Goal: Transaction & Acquisition: Subscribe to service/newsletter

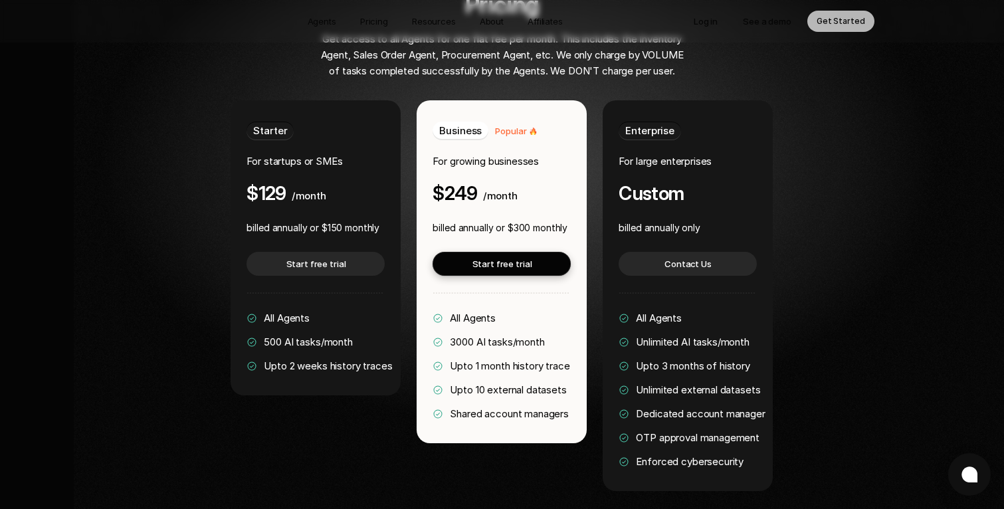
scroll to position [2594, 0]
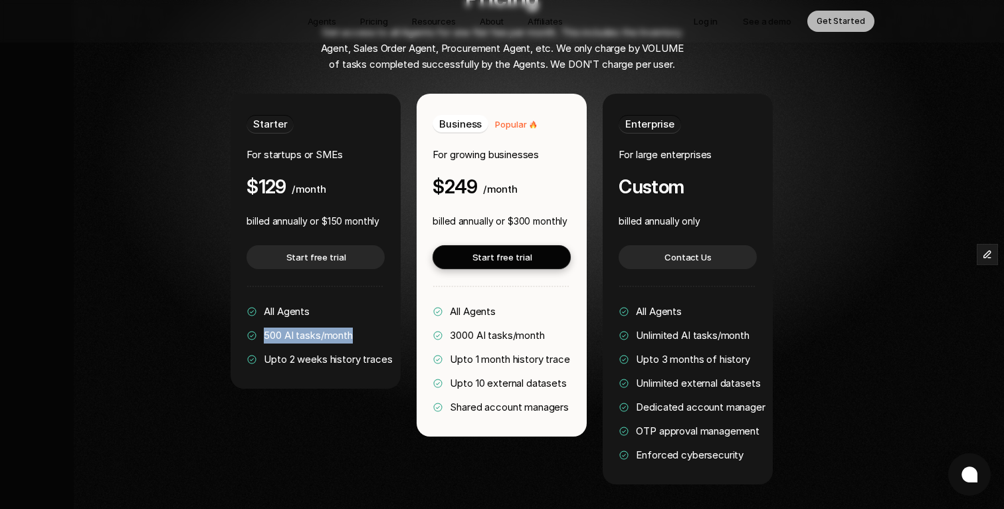
drag, startPoint x: 265, startPoint y: 295, endPoint x: 355, endPoint y: 296, distance: 89.7
click at [355, 304] on div "All Agents 500 AI tasks/month Upto 2 weeks history traces" at bounding box center [320, 336] width 146 height 64
click at [357, 304] on div "All Agents 500 AI tasks/month Upto 2 weeks history traces" at bounding box center [320, 336] width 146 height 64
drag, startPoint x: 265, startPoint y: 296, endPoint x: 357, endPoint y: 297, distance: 91.7
click at [357, 304] on div "All Agents 500 AI tasks/month Upto 2 weeks history traces" at bounding box center [320, 336] width 146 height 64
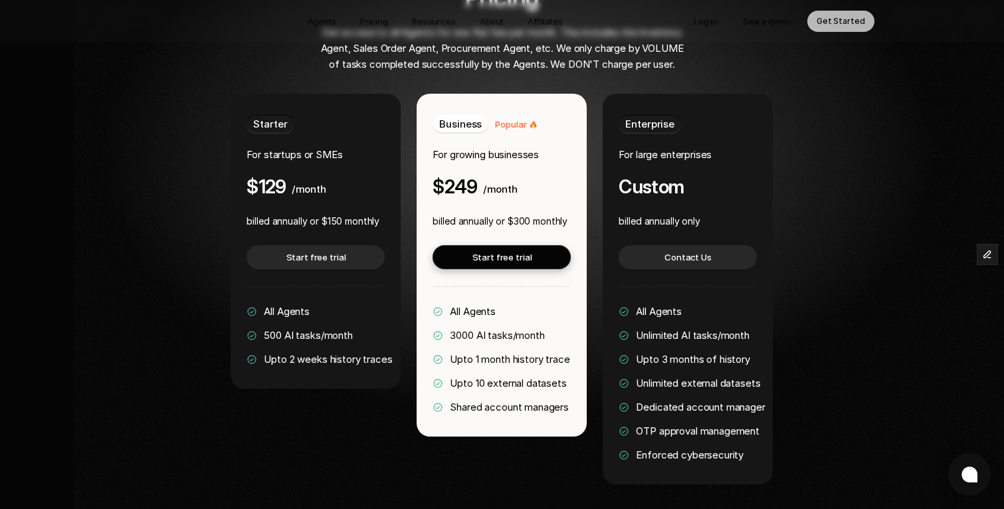
click at [260, 328] on div "500 AI tasks/month" at bounding box center [300, 336] width 106 height 16
drag, startPoint x: 263, startPoint y: 296, endPoint x: 354, endPoint y: 296, distance: 91.0
click at [354, 304] on div "All Agents 500 AI tasks/month Upto 2 weeks history traces" at bounding box center [320, 336] width 146 height 64
drag, startPoint x: 328, startPoint y: 179, endPoint x: 385, endPoint y: 182, distance: 57.2
click at [385, 182] on div "Starter For startups or SMEs $129 /month billed annually or $150 monthly Start …" at bounding box center [316, 241] width 170 height 295
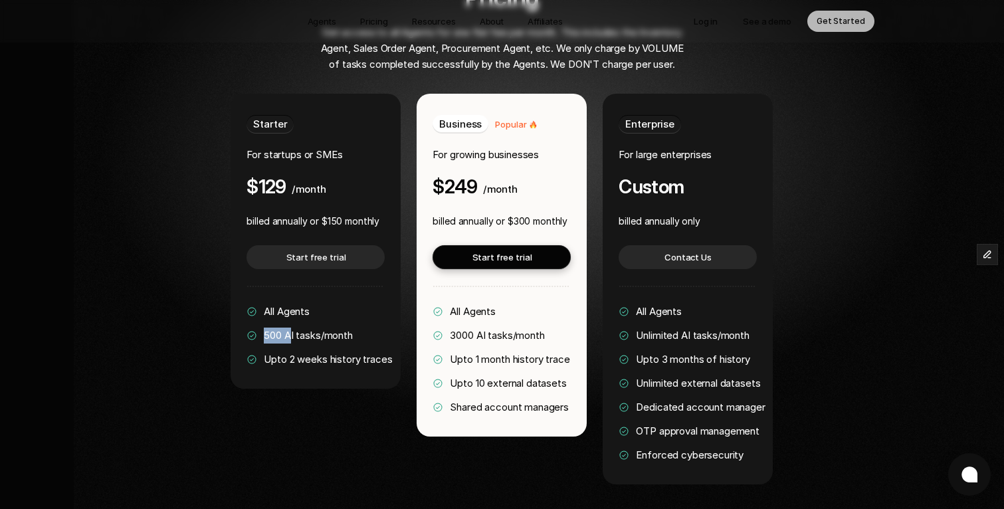
drag, startPoint x: 265, startPoint y: 295, endPoint x: 290, endPoint y: 295, distance: 25.3
click at [290, 329] on span "500 AI tasks/month" at bounding box center [308, 335] width 88 height 13
click at [274, 305] on div "All Agents 500 AI tasks/month Upto 2 weeks history traces" at bounding box center [320, 336] width 146 height 64
drag, startPoint x: 328, startPoint y: 181, endPoint x: 344, endPoint y: 181, distance: 16.0
click at [344, 213] on p "billed annually or $150 monthly" at bounding box center [313, 221] width 133 height 16
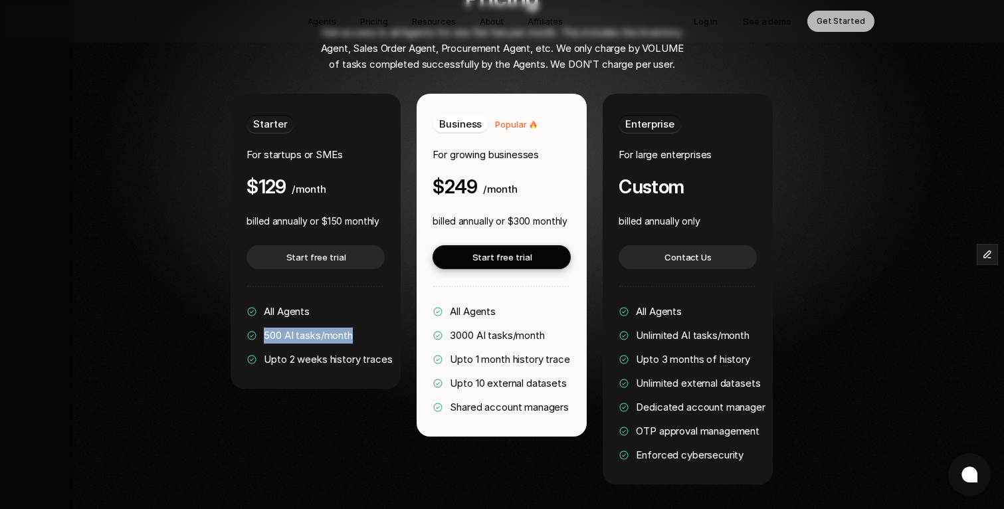
drag, startPoint x: 266, startPoint y: 295, endPoint x: 356, endPoint y: 294, distance: 89.7
click at [356, 304] on div "All Agents 500 AI tasks/month Upto 2 weeks history traces" at bounding box center [320, 336] width 146 height 64
click at [280, 329] on span "500 AI tasks/month" at bounding box center [308, 335] width 88 height 13
drag, startPoint x: 266, startPoint y: 298, endPoint x: 367, endPoint y: 298, distance: 101.7
click at [367, 304] on div "All Agents 500 AI tasks/month Upto 2 weeks history traces" at bounding box center [320, 336] width 146 height 64
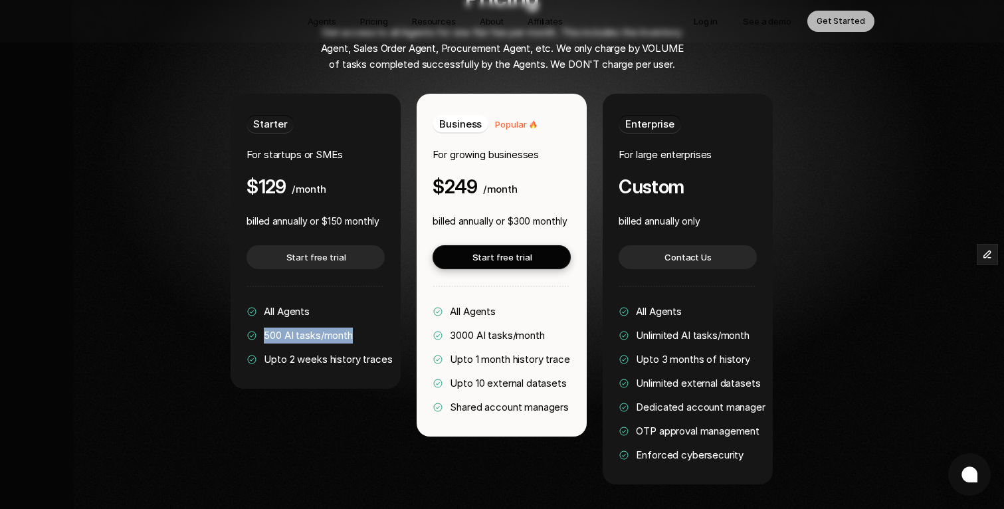
click at [292, 329] on span "500 AI tasks/month" at bounding box center [308, 335] width 88 height 13
drag, startPoint x: 265, startPoint y: 296, endPoint x: 359, endPoint y: 294, distance: 93.7
click at [359, 304] on div "All Agents 500 AI tasks/month Upto 2 weeks history traces" at bounding box center [320, 336] width 146 height 64
click at [278, 329] on span "500 AI tasks/month" at bounding box center [308, 335] width 88 height 13
drag, startPoint x: 260, startPoint y: 146, endPoint x: 341, endPoint y: 150, distance: 80.5
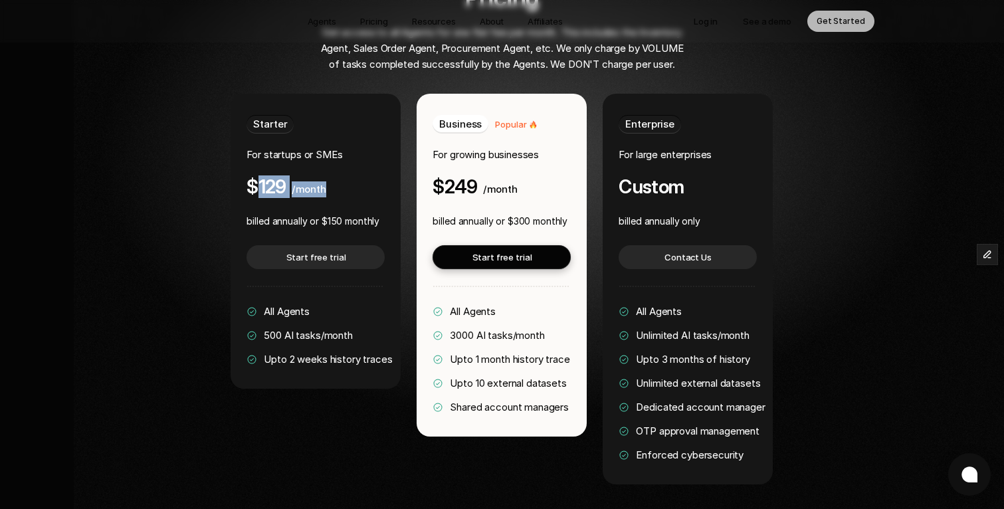
click at [341, 150] on div "Starter For startups or SMEs $129 /month" at bounding box center [316, 156] width 138 height 82
click at [285, 176] on h4 "$129" at bounding box center [266, 186] width 39 height 21
drag, startPoint x: 247, startPoint y: 149, endPoint x: 336, endPoint y: 154, distance: 89.2
click at [336, 154] on div "Starter For startups or SMEs $129 /month" at bounding box center [316, 156] width 138 height 82
click at [333, 138] on div "Starter For startups or SMEs $129 /month" at bounding box center [316, 156] width 138 height 82
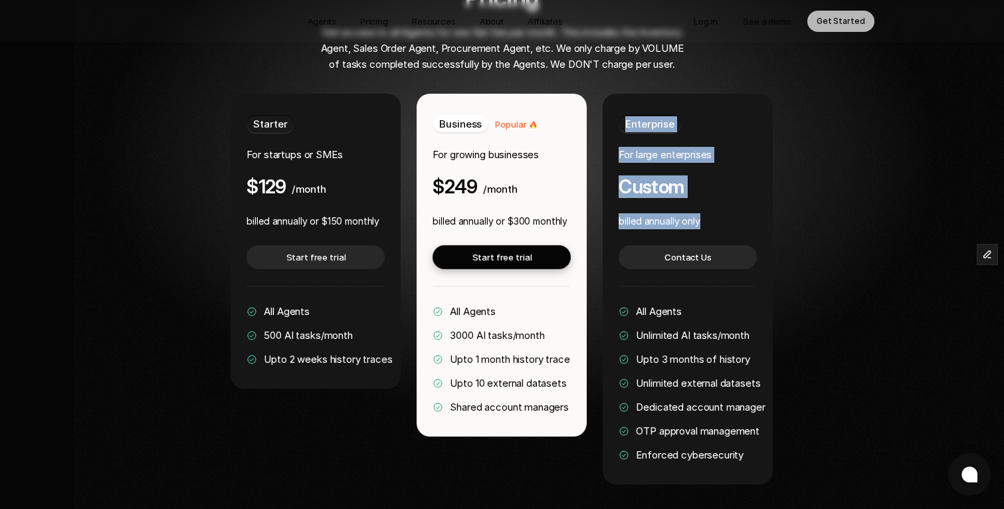
drag, startPoint x: 627, startPoint y: 85, endPoint x: 701, endPoint y: 187, distance: 126.0
click at [701, 187] on div "Enterprise For large enterprises Custom billed annually only Contact Us All Age…" at bounding box center [688, 289] width 170 height 391
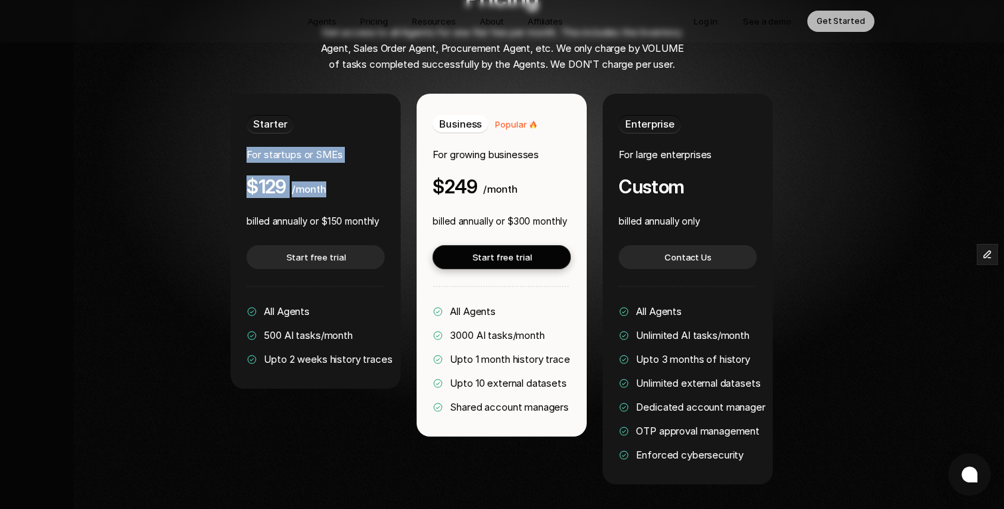
drag, startPoint x: 249, startPoint y: 114, endPoint x: 328, endPoint y: 154, distance: 87.7
click at [328, 154] on div "Starter For startups or SMEs $129 /month" at bounding box center [316, 156] width 138 height 82
click at [276, 176] on h4 "$129" at bounding box center [266, 186] width 39 height 21
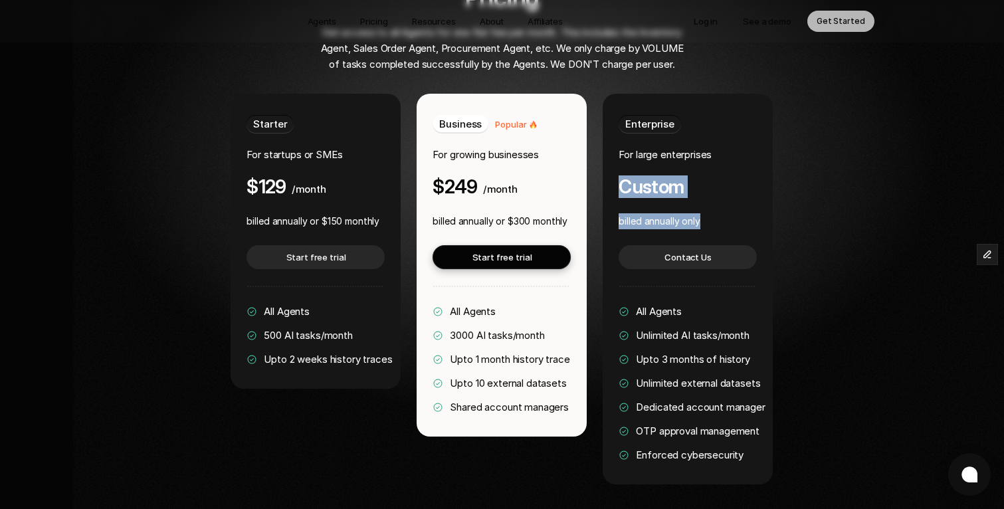
drag, startPoint x: 621, startPoint y: 148, endPoint x: 702, endPoint y: 181, distance: 88.2
click at [702, 181] on div "Enterprise For large enterprises Custom billed annually only Contact Us All Age…" at bounding box center [688, 289] width 170 height 391
